Goal: Transaction & Acquisition: Purchase product/service

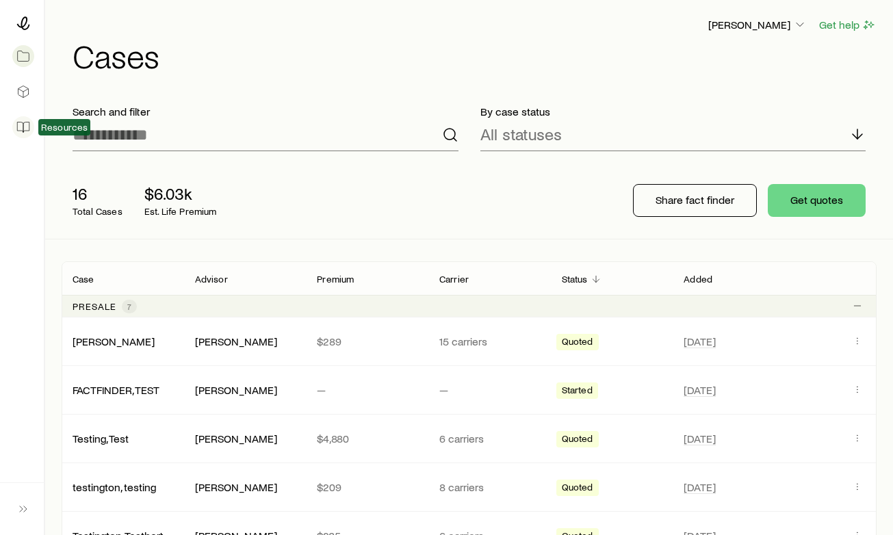
click at [24, 124] on icon at bounding box center [23, 127] width 14 height 14
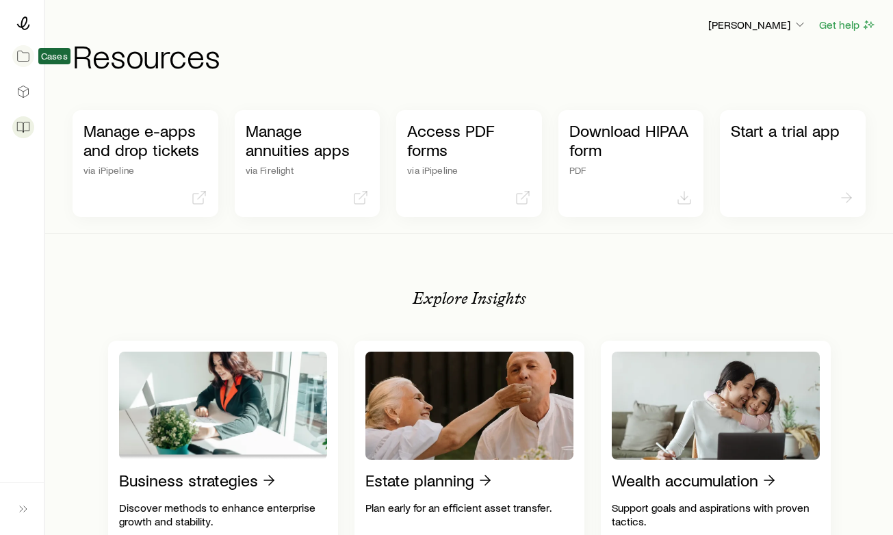
click at [23, 54] on icon at bounding box center [23, 56] width 14 height 14
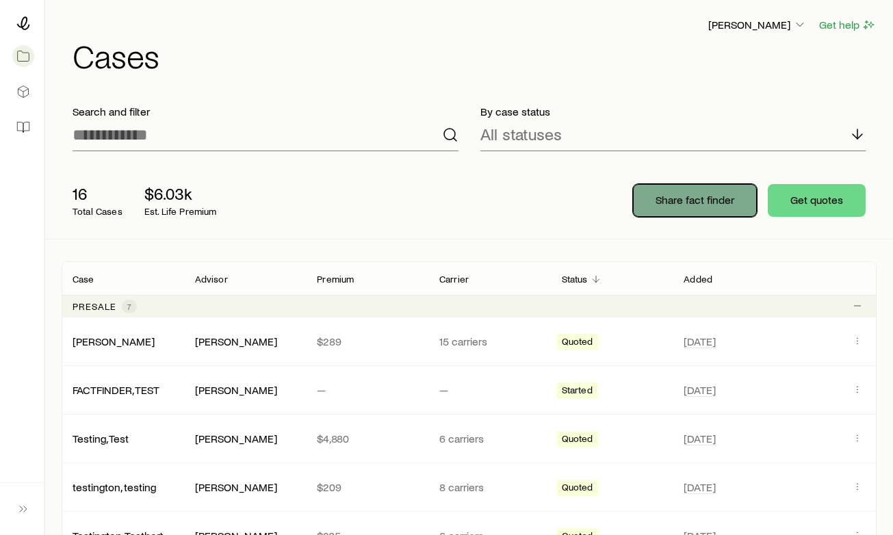
click at [686, 187] on button "Share fact finder" at bounding box center [695, 200] width 124 height 33
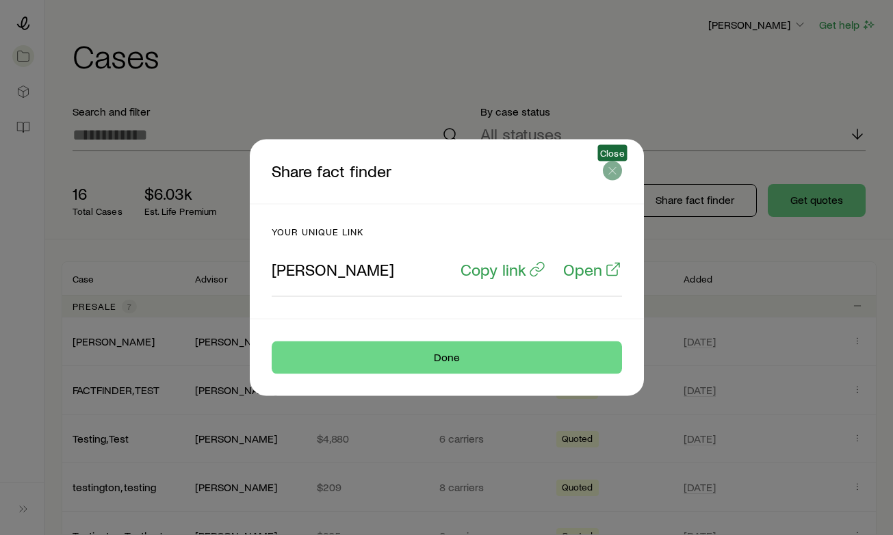
click at [608, 170] on icon "button" at bounding box center [612, 171] width 14 height 14
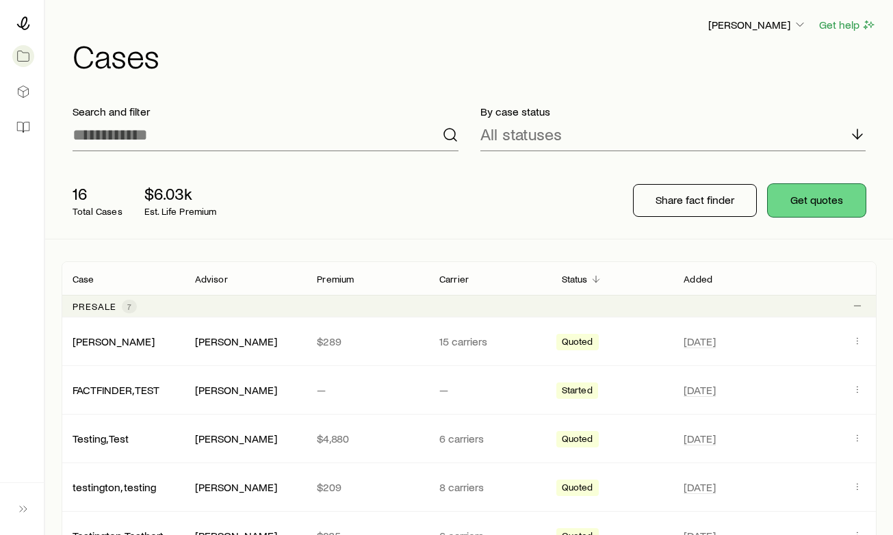
click at [840, 197] on button "Get quotes" at bounding box center [816, 200] width 98 height 33
